Goal: Navigation & Orientation: Find specific page/section

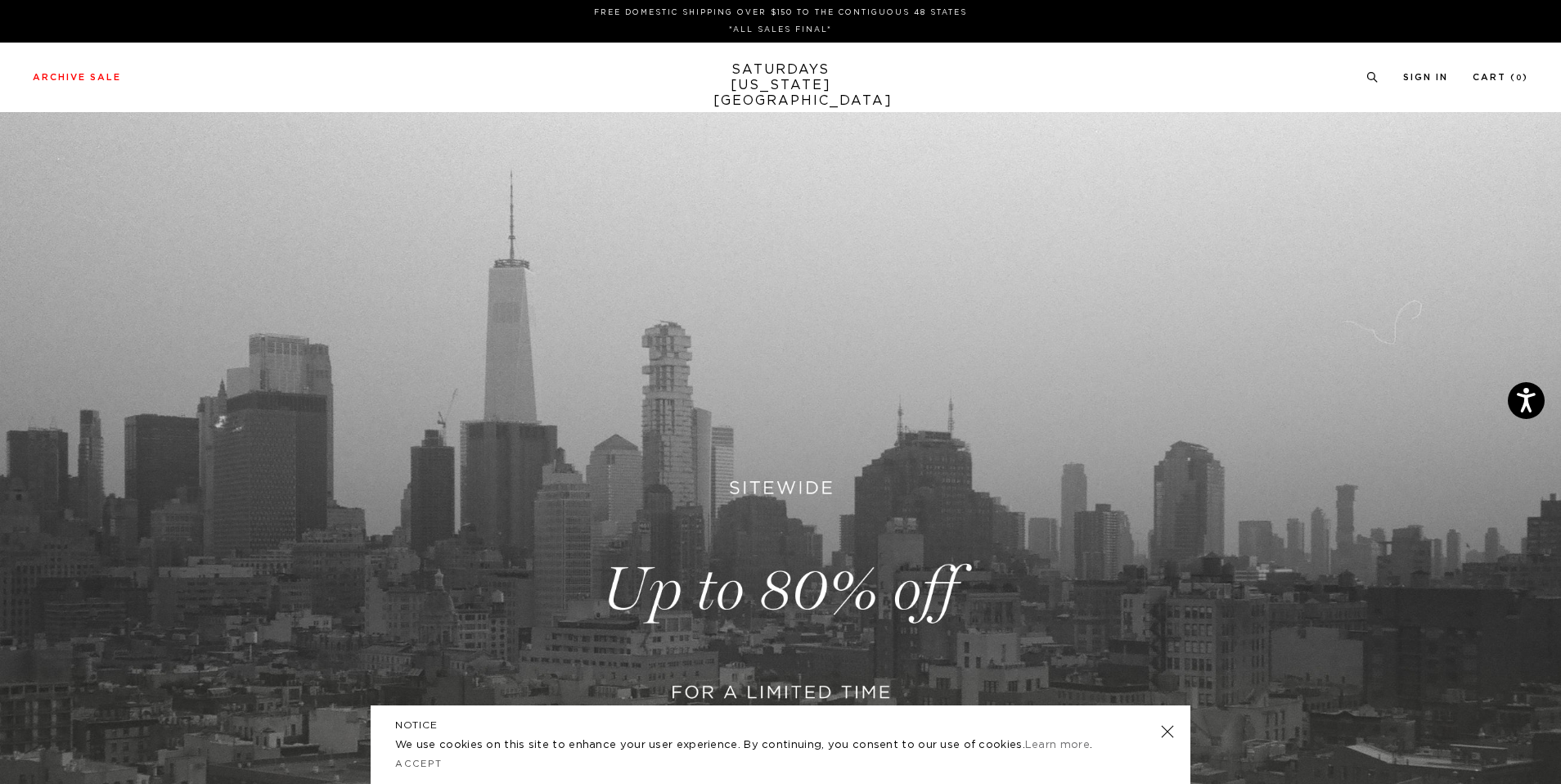
click at [1166, 728] on link at bounding box center [1167, 731] width 23 height 23
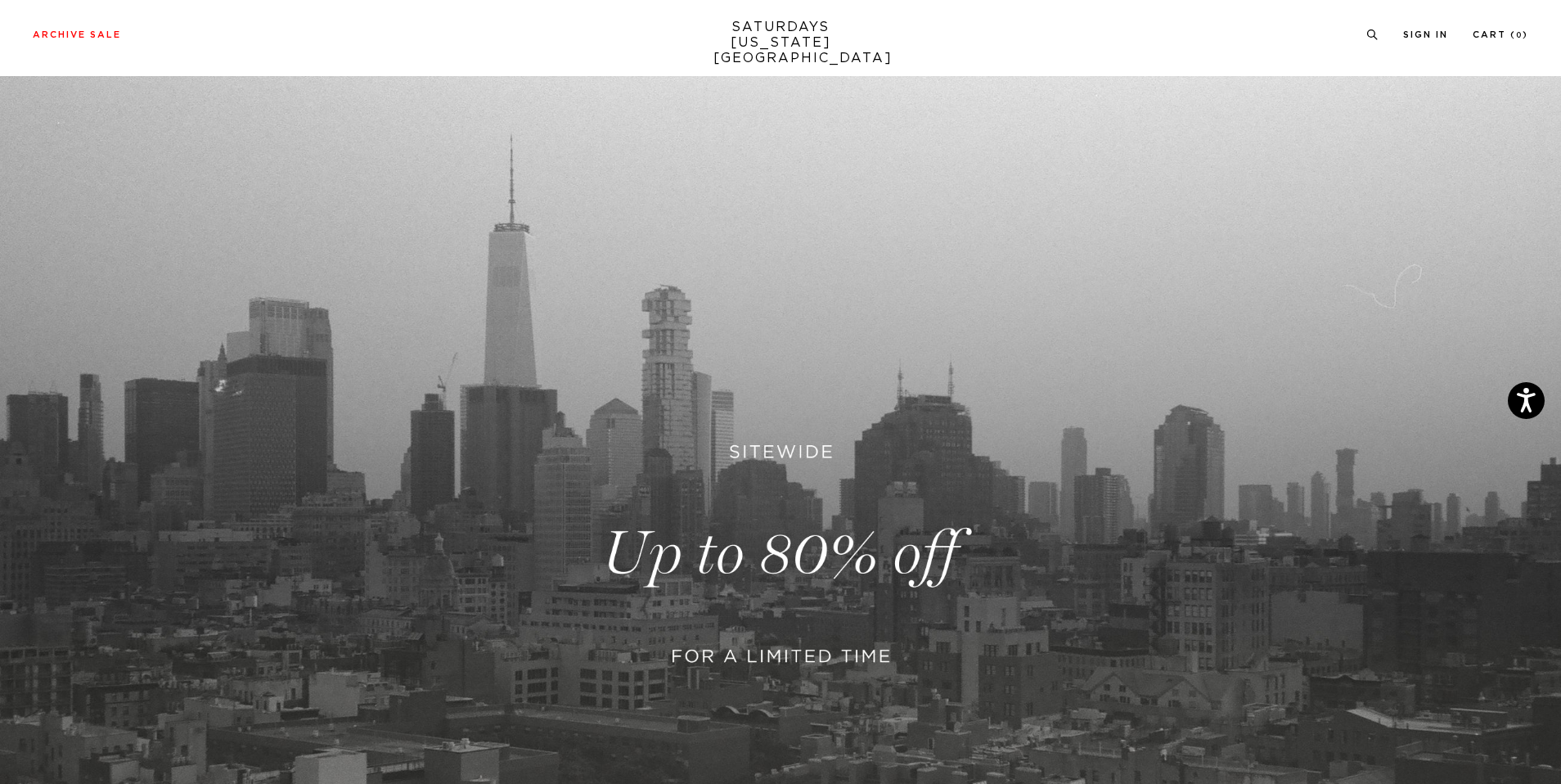
scroll to position [225, 0]
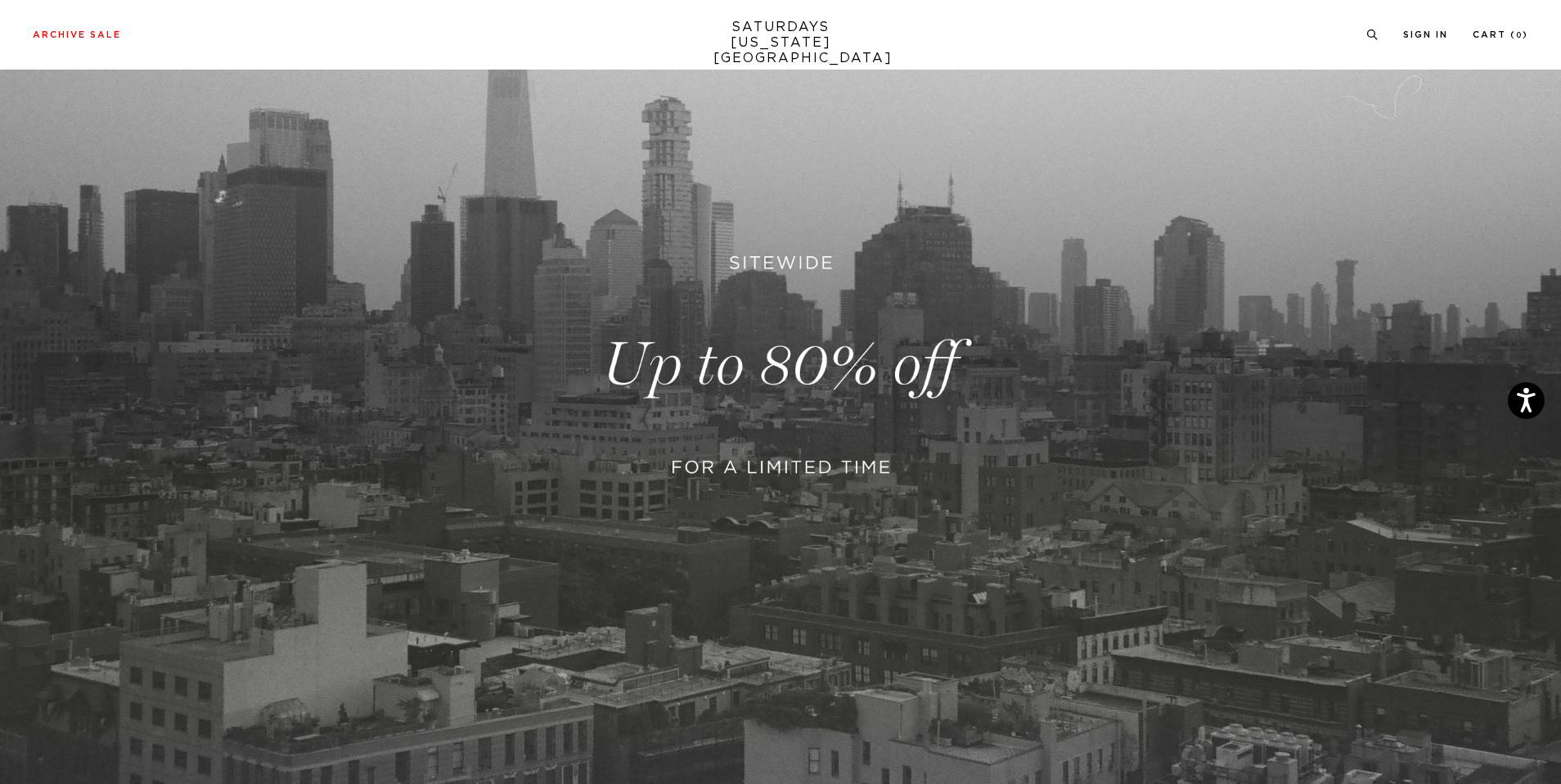
click at [811, 375] on link at bounding box center [780, 364] width 1561 height 955
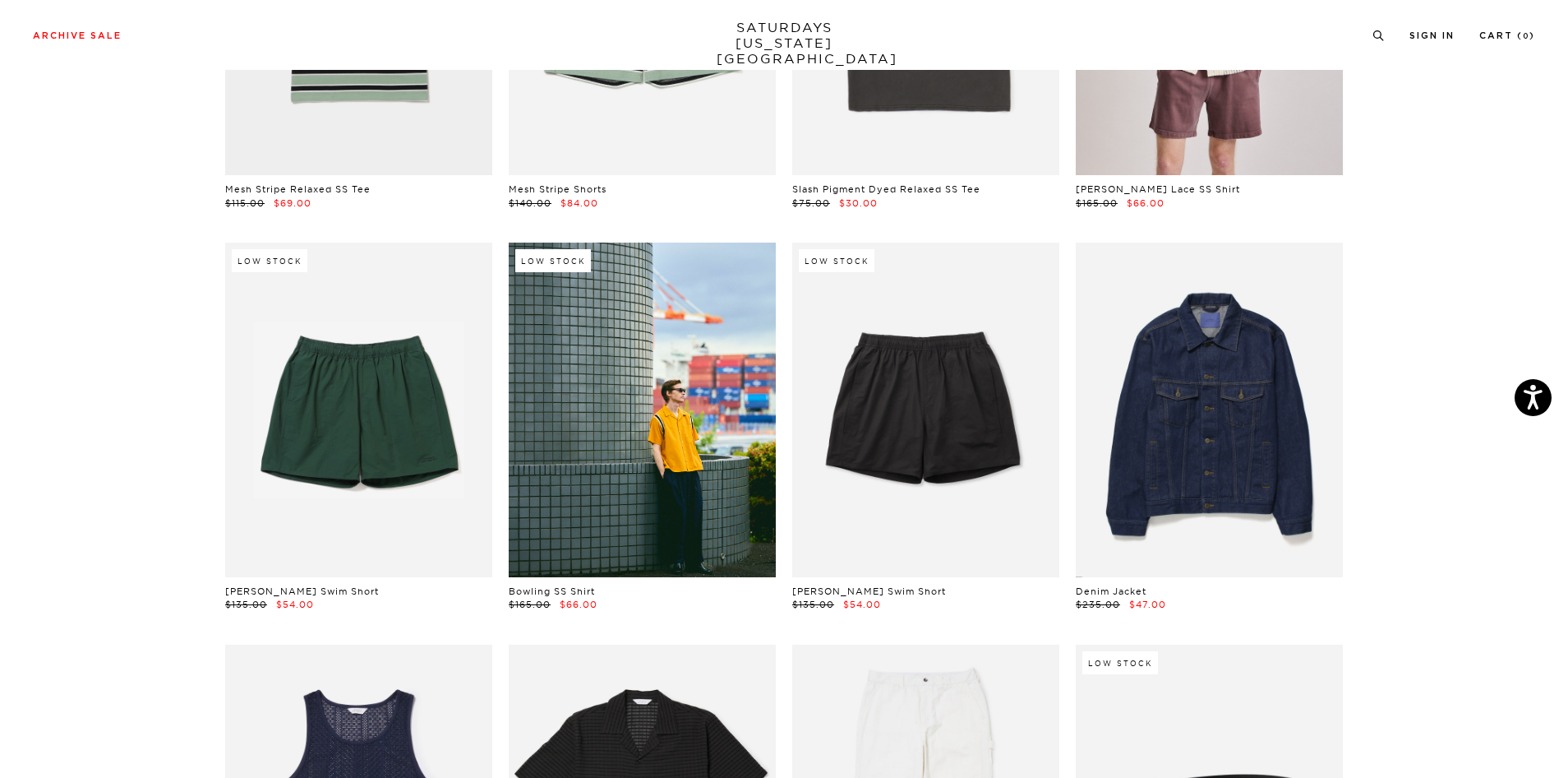
scroll to position [413, 0]
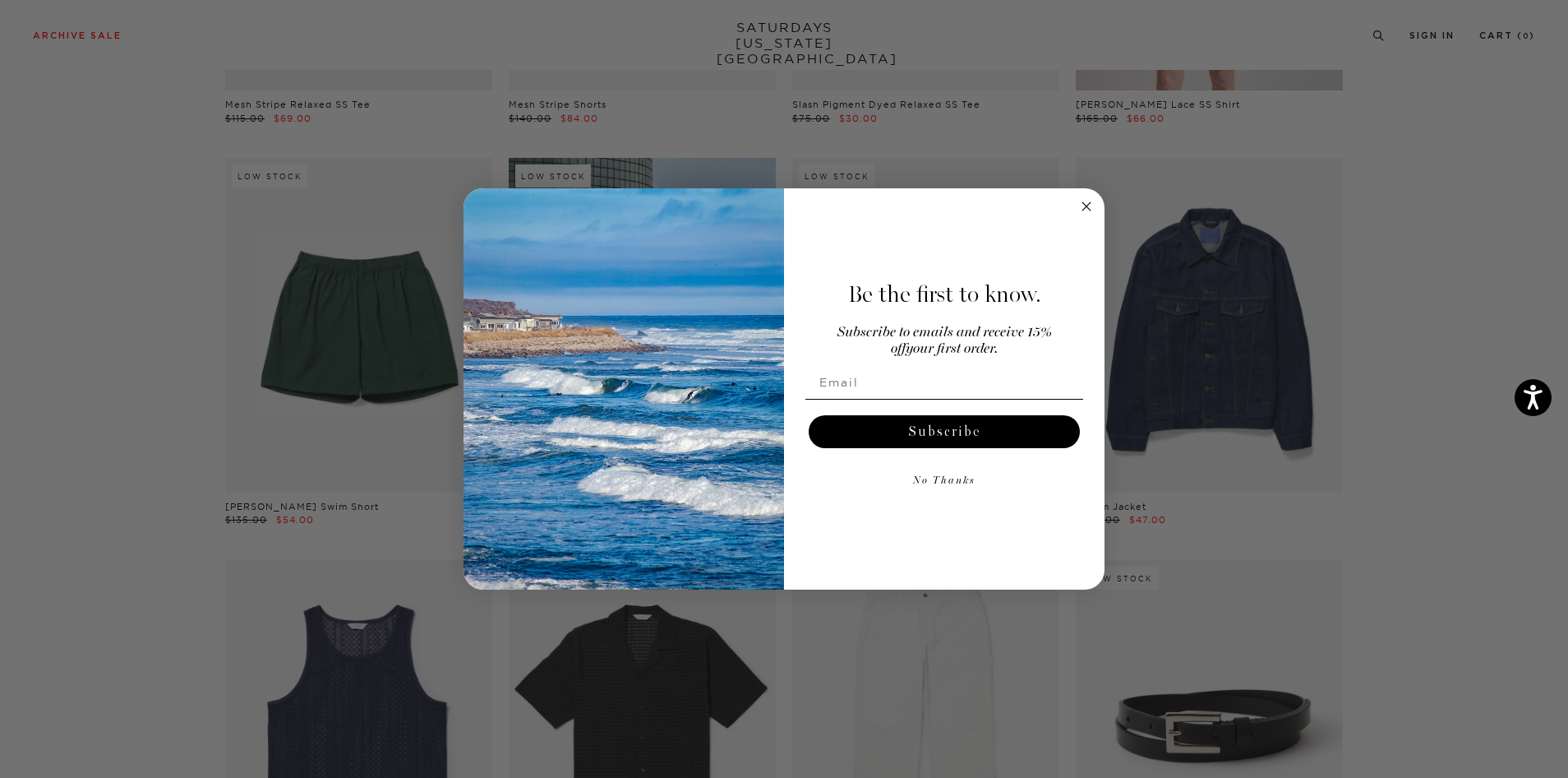
click at [1090, 205] on circle "Close dialog" at bounding box center [1087, 206] width 19 height 19
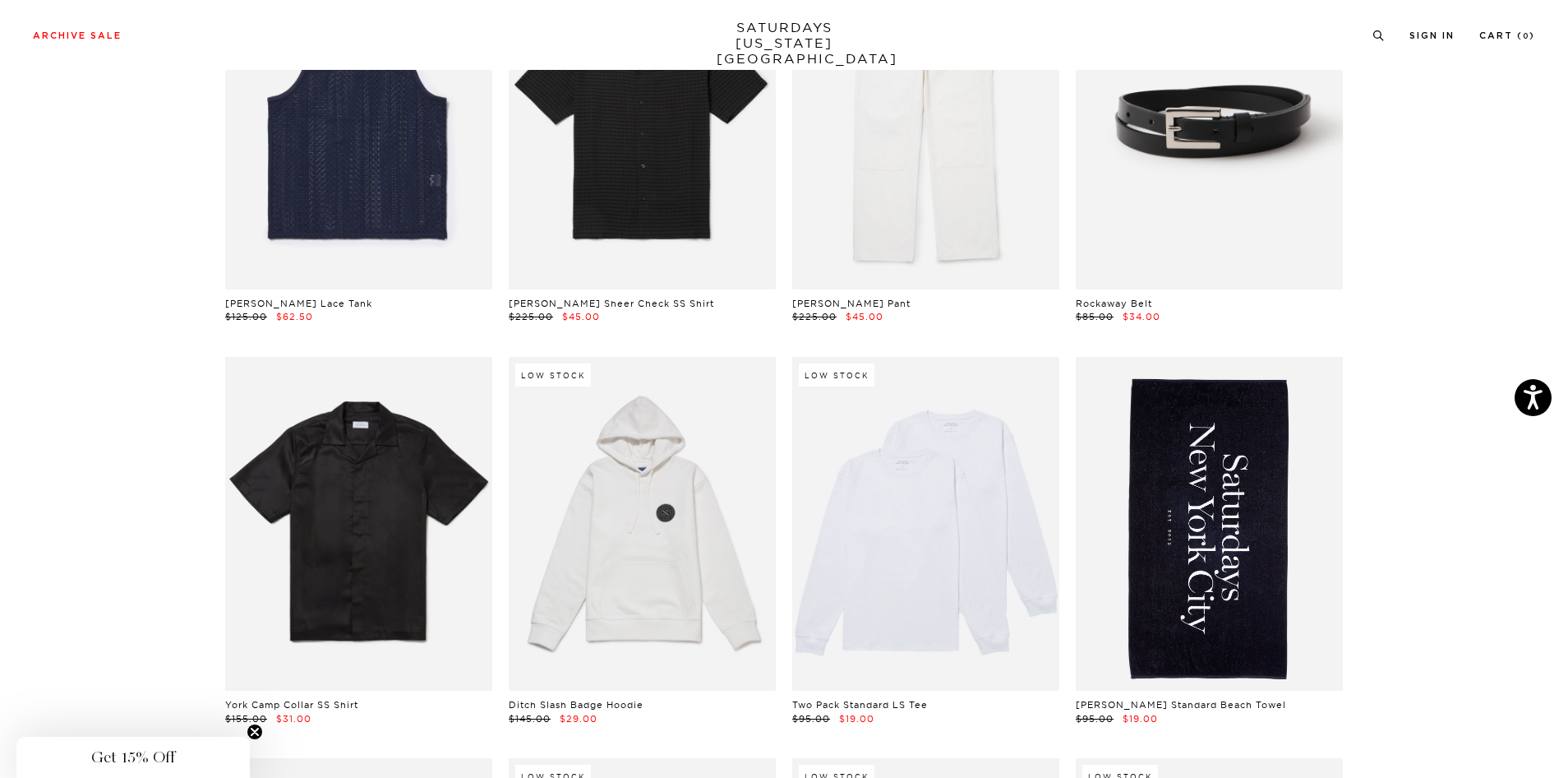
scroll to position [1028, 0]
